Goal: Task Accomplishment & Management: Manage account settings

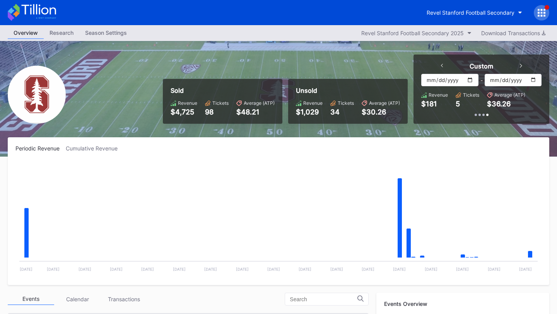
click at [470, 79] on input "[DATE]" at bounding box center [450, 80] width 57 height 12
click at [444, 64] on div "Custom" at bounding box center [482, 66] width 97 height 8
click at [443, 65] on icon at bounding box center [442, 66] width 2 height 4
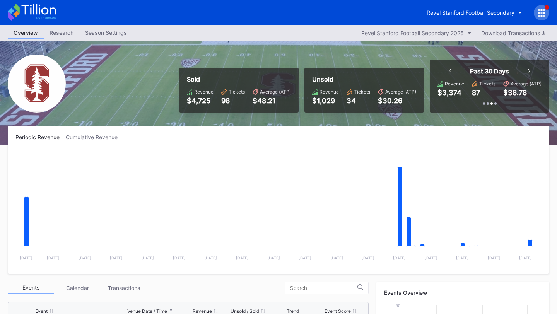
click at [451, 69] on icon at bounding box center [450, 71] width 2 height 4
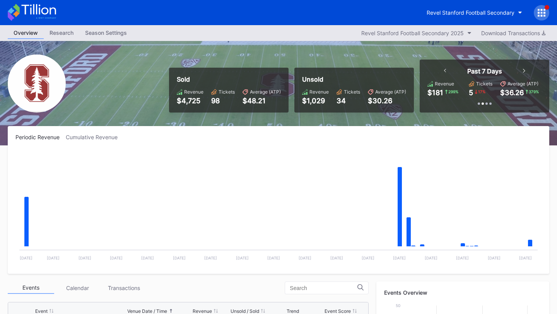
click at [525, 71] on icon at bounding box center [524, 71] width 2 height 4
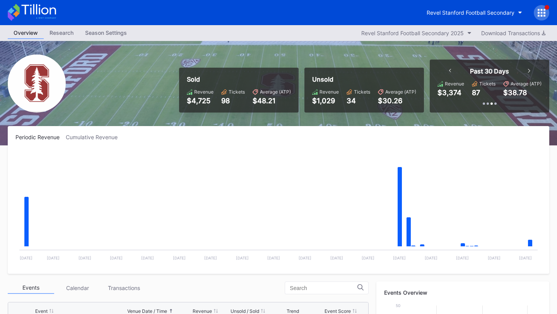
click at [530, 70] on icon at bounding box center [529, 71] width 2 height 4
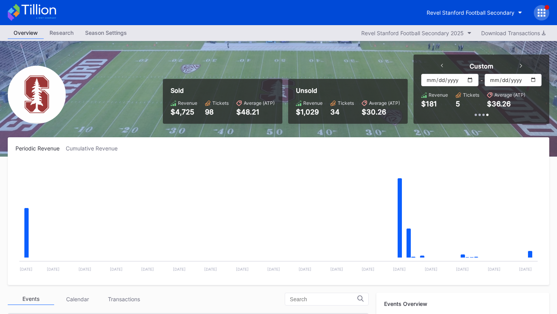
click at [473, 79] on input "[DATE]" at bounding box center [450, 80] width 57 height 12
type input "[DATE]"
click at [534, 75] on input "[DATE]" at bounding box center [513, 80] width 57 height 12
click at [533, 82] on input "[DATE]" at bounding box center [513, 80] width 57 height 12
click at [533, 80] on input "[DATE]" at bounding box center [513, 80] width 57 height 12
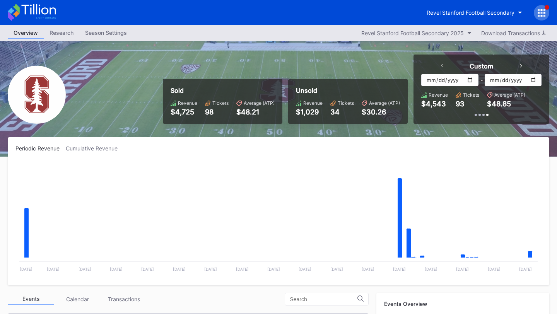
type input "[DATE]"
click at [475, 14] on div "Revel Stanford Football Secondary" at bounding box center [471, 12] width 88 height 7
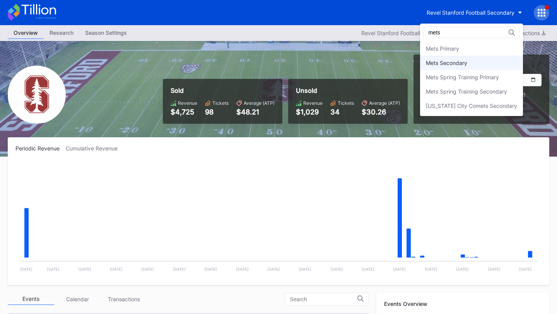
type input "mets"
click at [457, 60] on div "Mets Secondary" at bounding box center [446, 63] width 41 height 7
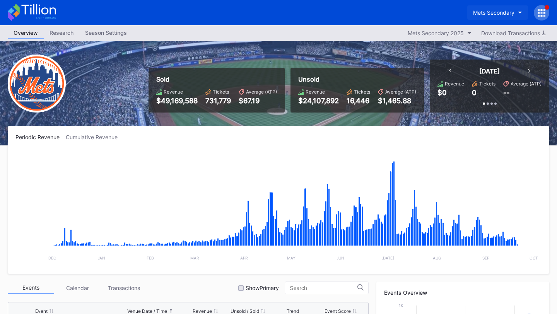
click at [512, 12] on div "Mets Secondary" at bounding box center [493, 12] width 41 height 7
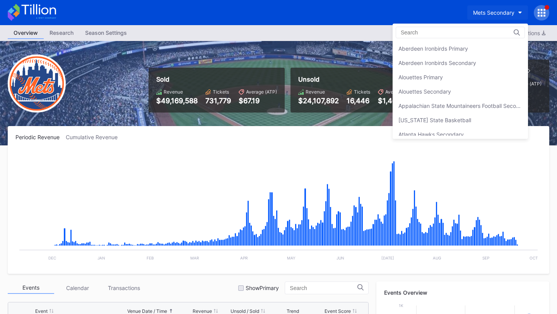
scroll to position [1217, 0]
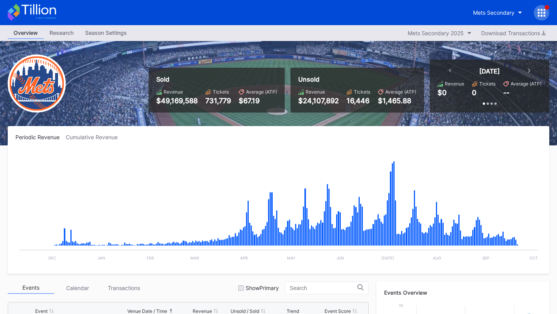
click at [537, 14] on div at bounding box center [541, 12] width 15 height 15
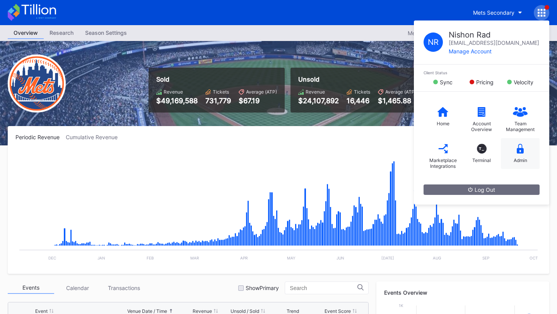
click at [520, 147] on icon at bounding box center [520, 149] width 7 height 10
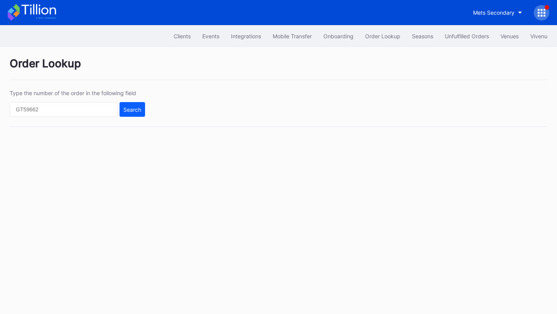
click at [535, 9] on div at bounding box center [541, 12] width 15 height 15
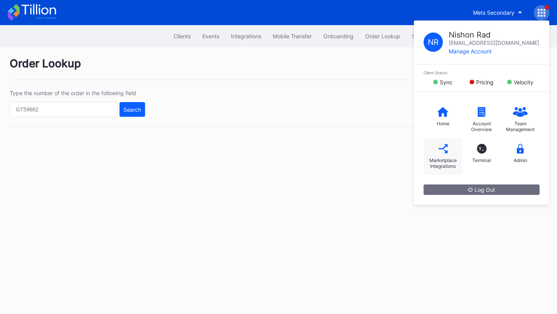
click at [442, 145] on icon at bounding box center [444, 149] width 10 height 10
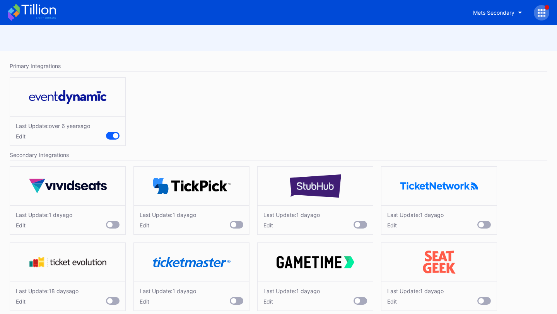
scroll to position [10, 0]
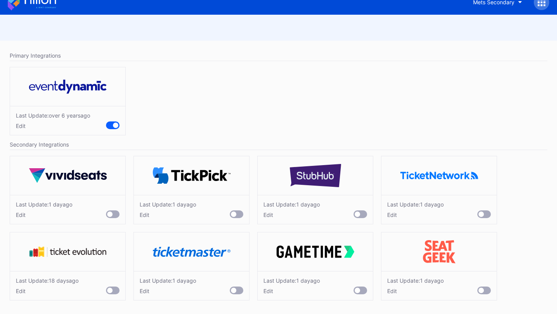
click at [267, 292] on div "Edit" at bounding box center [292, 291] width 57 height 7
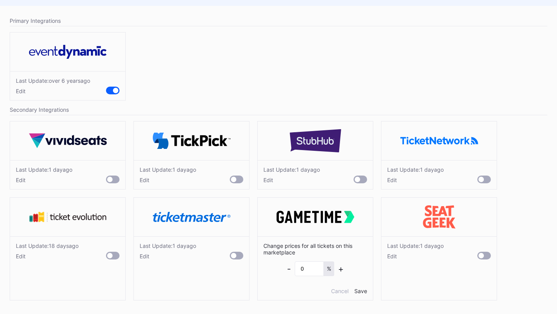
click at [267, 178] on div "Edit" at bounding box center [292, 180] width 57 height 7
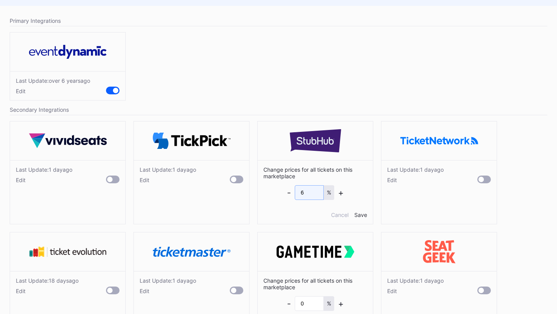
drag, startPoint x: 312, startPoint y: 194, endPoint x: 255, endPoint y: 190, distance: 57.1
click at [274, 189] on div "Change prices for all tickets on this marketplace - 6 % + Cancel Save" at bounding box center [315, 192] width 115 height 64
type input "5"
click at [361, 215] on div "Save" at bounding box center [361, 215] width 13 height 7
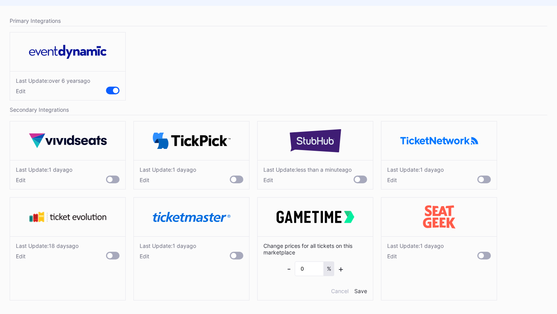
scroll to position [0, 0]
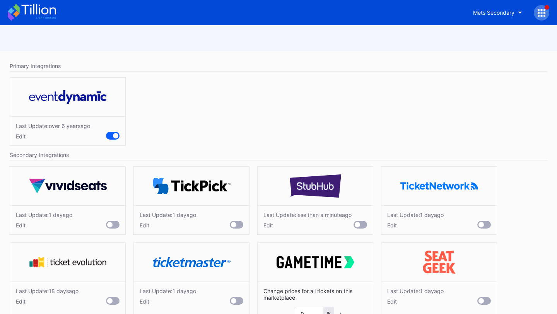
click at [45, 13] on icon at bounding box center [32, 12] width 48 height 17
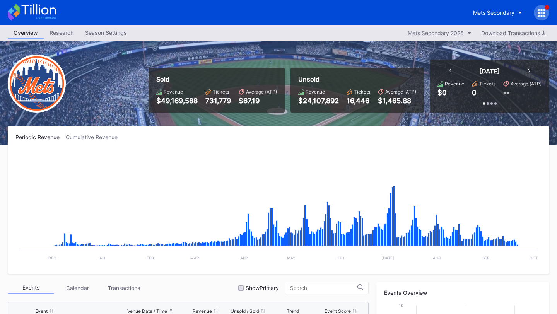
scroll to position [1961, 0]
